Goal: Use online tool/utility: Use online tool/utility

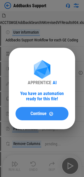
click at [36, 115] on span "Continue" at bounding box center [39, 113] width 16 height 4
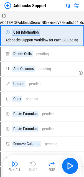
click at [13, 164] on img "button" at bounding box center [15, 163] width 7 height 7
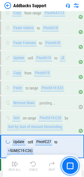
scroll to position [290, 0]
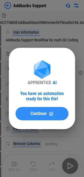
drag, startPoint x: 39, startPoint y: 113, endPoint x: 34, endPoint y: 129, distance: 16.4
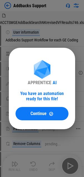
click at [39, 113] on span "Continue" at bounding box center [39, 113] width 16 height 4
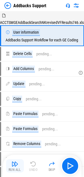
click at [13, 165] on img "button" at bounding box center [15, 163] width 7 height 7
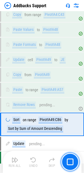
scroll to position [285, 0]
